Goal: Learn about a topic

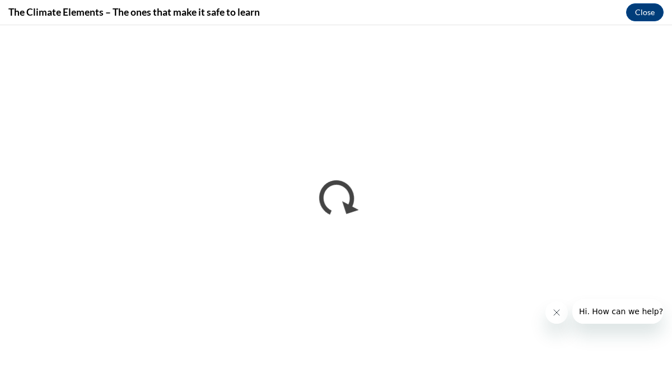
scroll to position [707, 0]
click at [643, 11] on button "Close" at bounding box center [645, 12] width 38 height 18
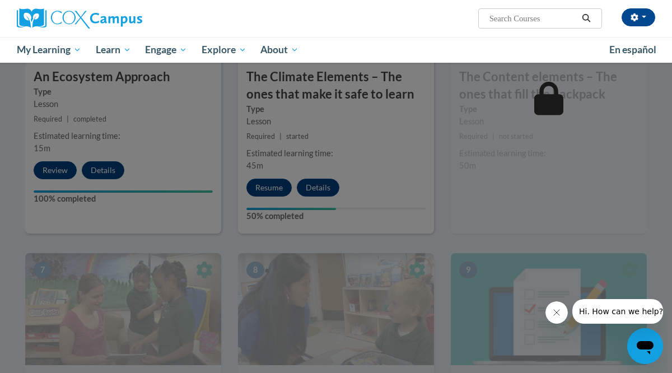
scroll to position [719, 0]
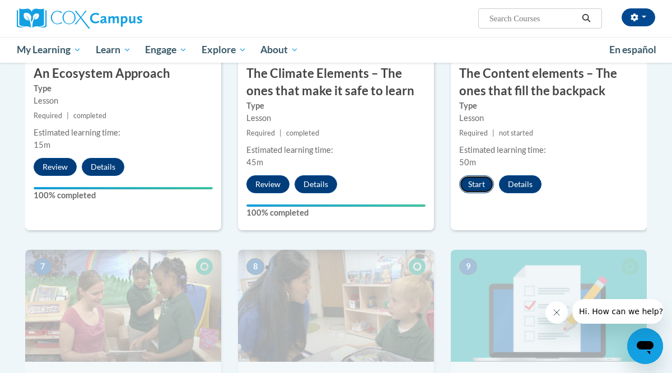
click at [470, 188] on button "Start" at bounding box center [476, 184] width 35 height 18
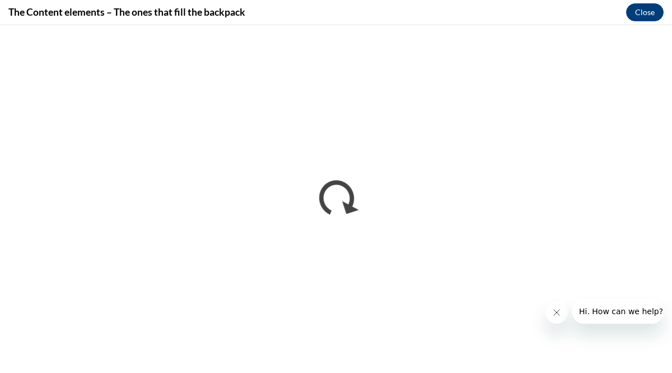
scroll to position [0, 0]
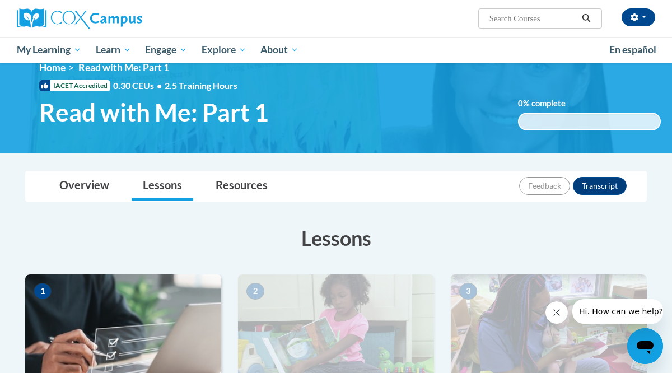
scroll to position [18, 0]
